Goal: Check status: Check status

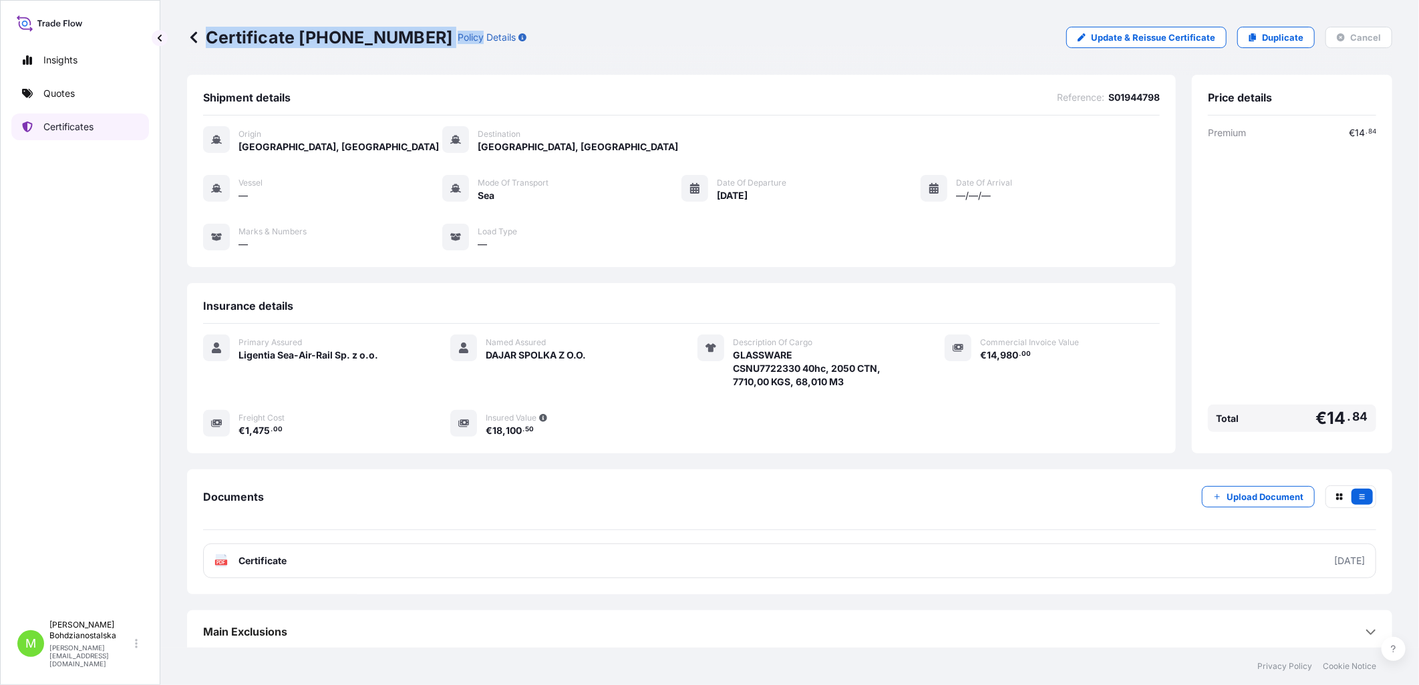
click at [69, 118] on link "Certificates" at bounding box center [80, 127] width 138 height 27
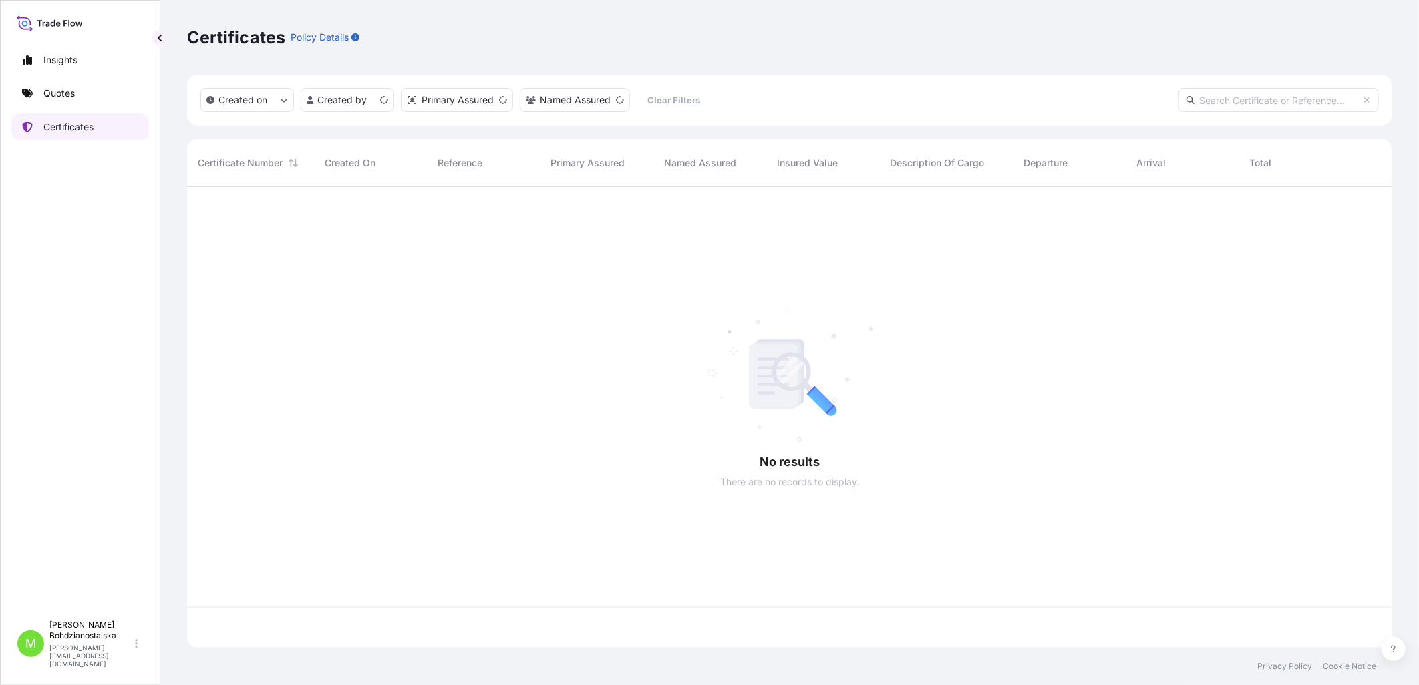
scroll to position [458, 1194]
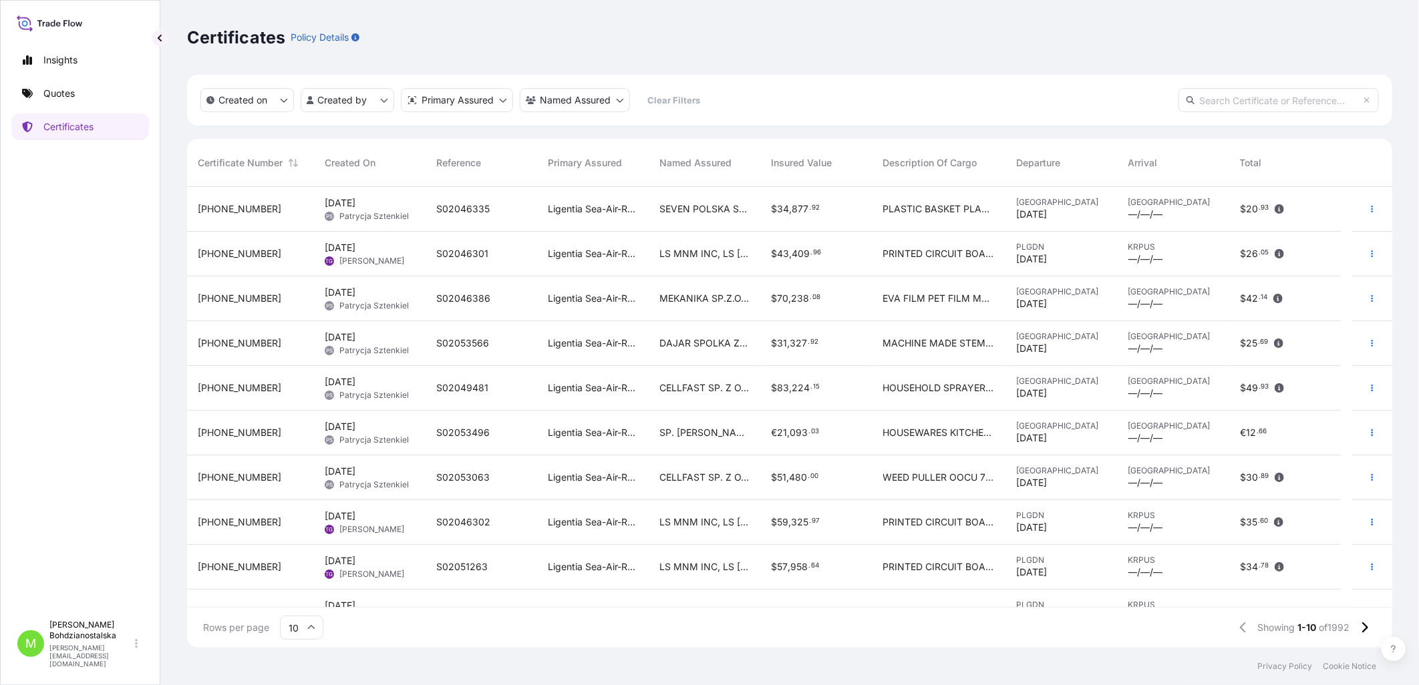
click at [1248, 108] on input "text" at bounding box center [1279, 100] width 200 height 24
paste input "[PHONE_NUMBER]"
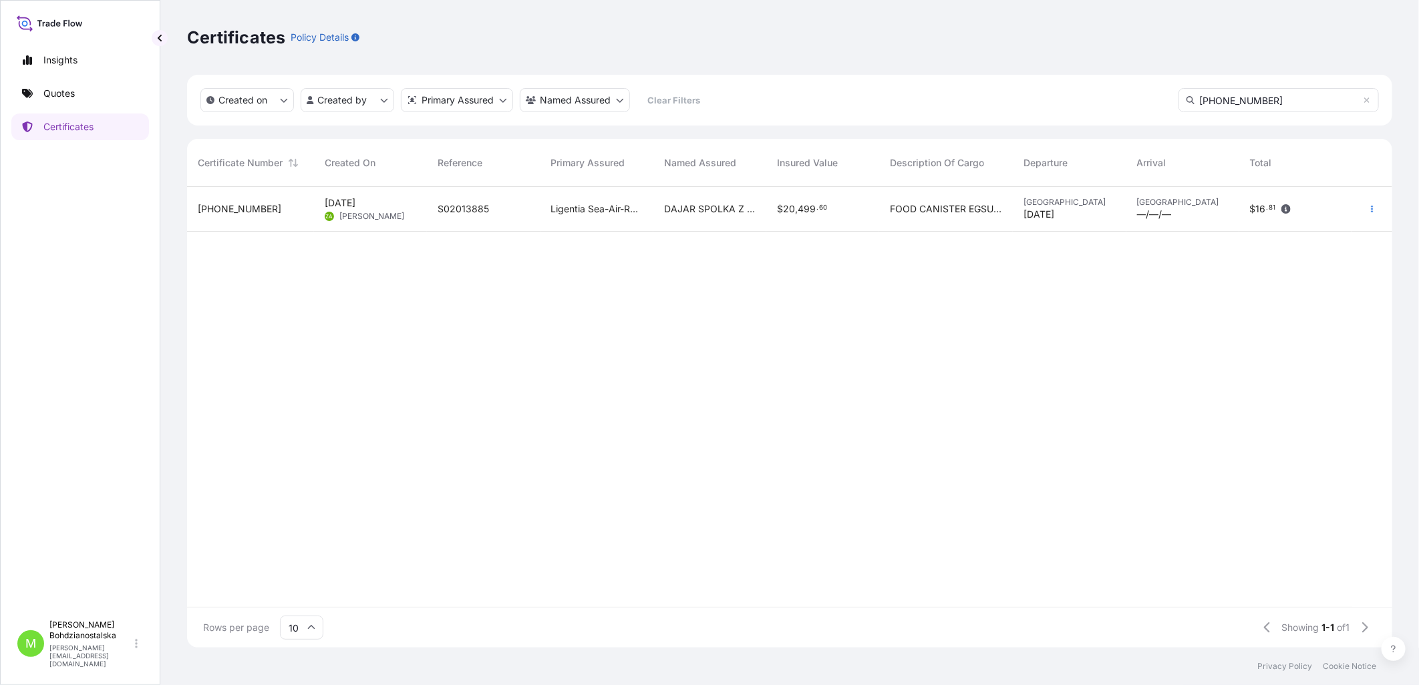
type input "[PHONE_NUMBER]"
click at [573, 197] on div "Ligentia Sea-Air-Rail Sp. z o.o." at bounding box center [597, 209] width 113 height 45
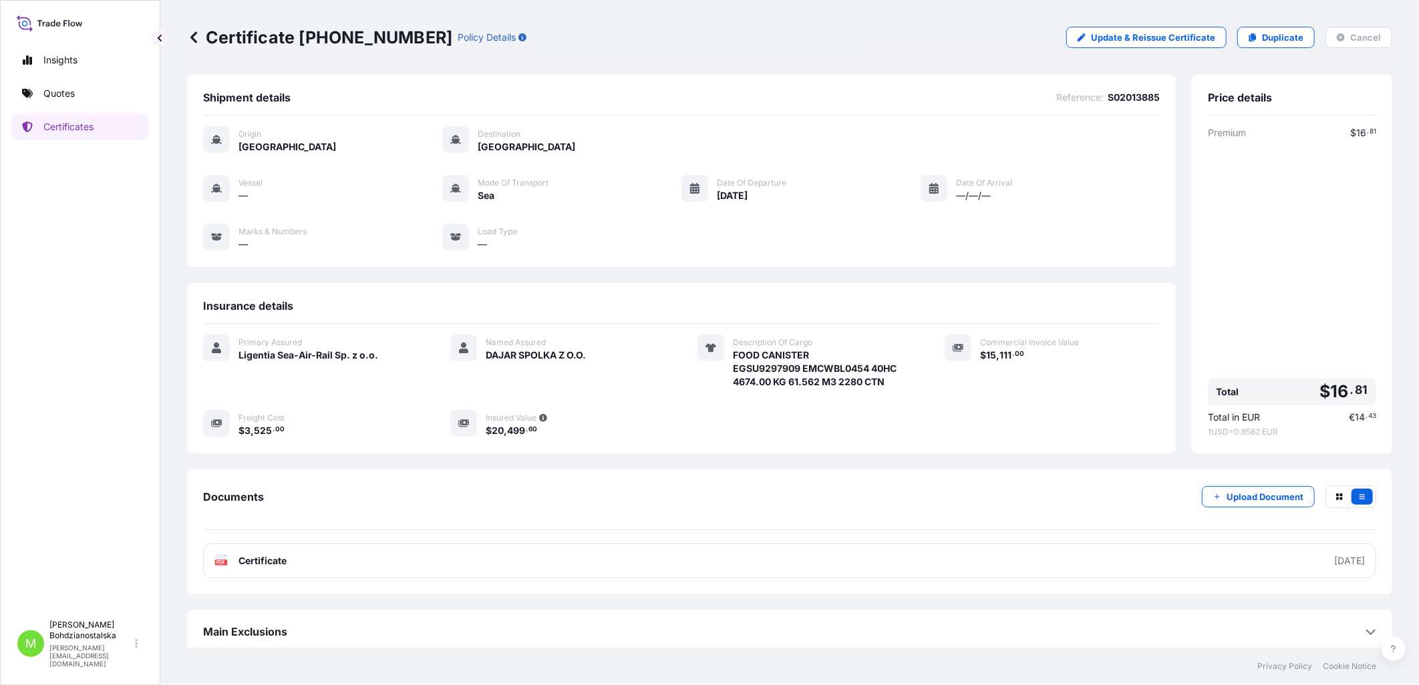
click at [365, 396] on div "Primary Assured Ligentia Sea-Air-Rail Sp. z o.o. Named Assured DAJAR SPOLKA Z O…" at bounding box center [681, 386] width 957 height 103
